Goal: Obtain resource: Obtain resource

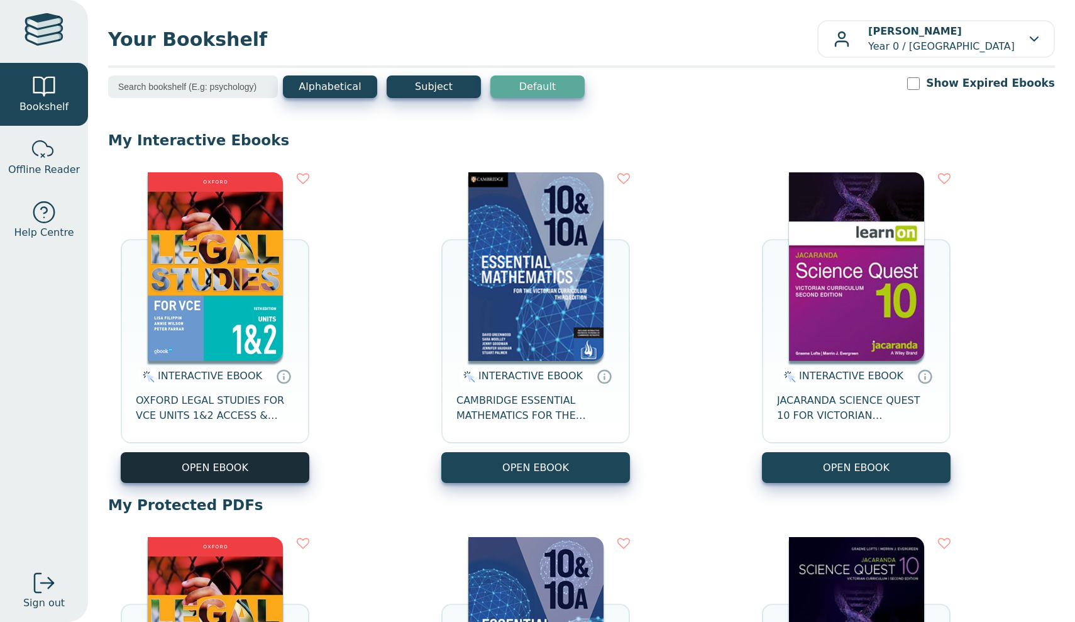
click at [247, 466] on button "OPEN EBOOK" at bounding box center [215, 467] width 189 height 31
click at [211, 228] on img at bounding box center [215, 266] width 135 height 189
click at [275, 465] on button "OPEN EBOOK" at bounding box center [215, 467] width 189 height 31
